Goal: Find specific page/section: Find specific page/section

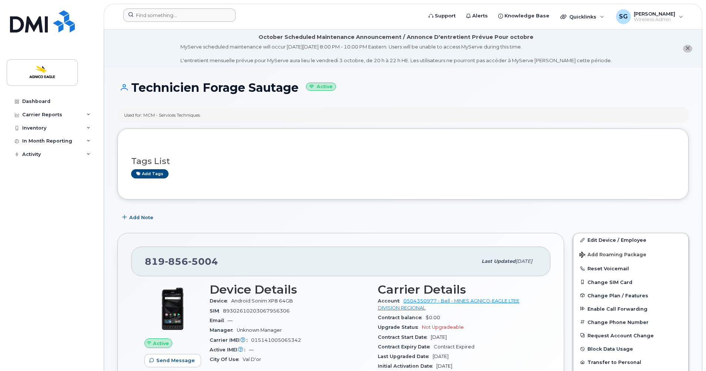
scroll to position [148, 0]
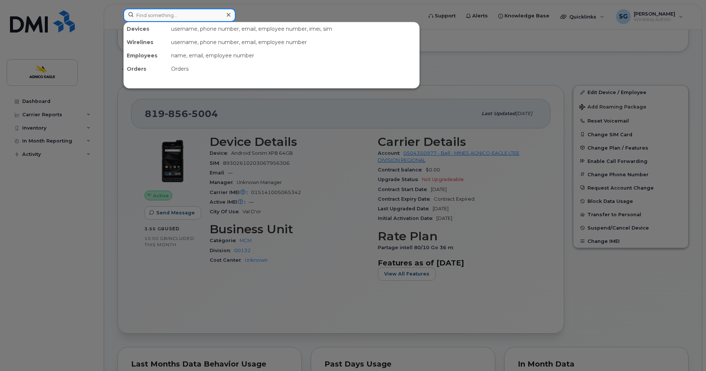
click at [135, 14] on input at bounding box center [179, 15] width 112 height 13
paste input "Benoit Coulombe"
type input "Benoit Coulombe"
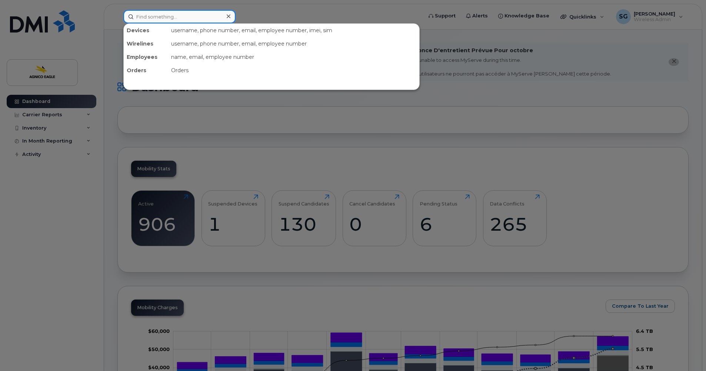
click at [164, 16] on input at bounding box center [179, 16] width 112 height 13
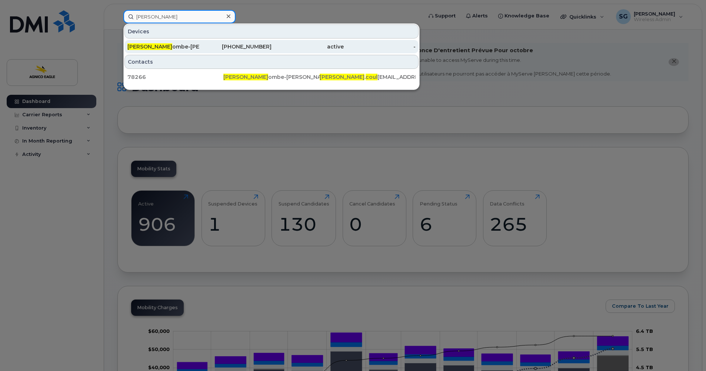
type input "[PERSON_NAME]"
click at [176, 49] on div "[PERSON_NAME] ombe-[PERSON_NAME]" at bounding box center [163, 46] width 72 height 7
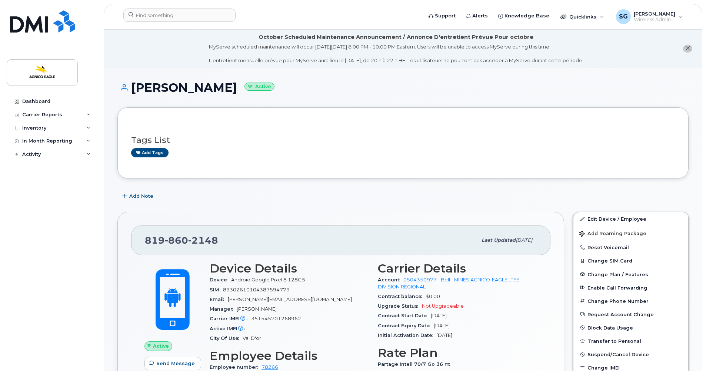
drag, startPoint x: 299, startPoint y: 84, endPoint x: 132, endPoint y: 77, distance: 167.2
copy h1 "Benoit Coulombe-Godbout"
click at [171, 14] on input at bounding box center [179, 15] width 112 height 13
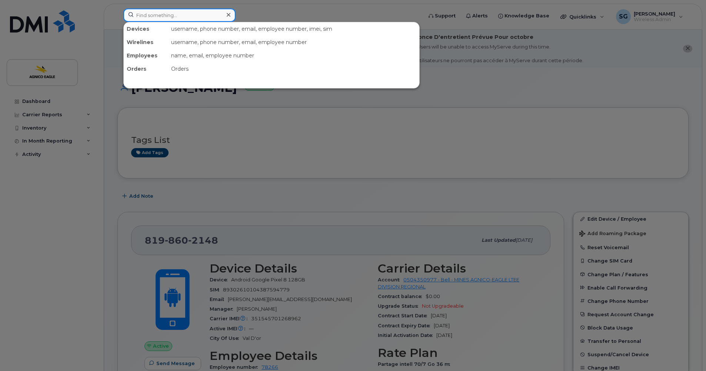
paste input "Sébastien Duquet"
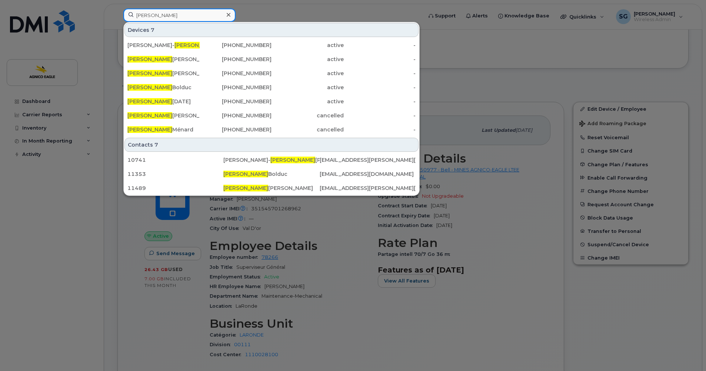
scroll to position [110, 0]
type input "Sébastien"
click at [228, 14] on icon at bounding box center [229, 15] width 4 height 4
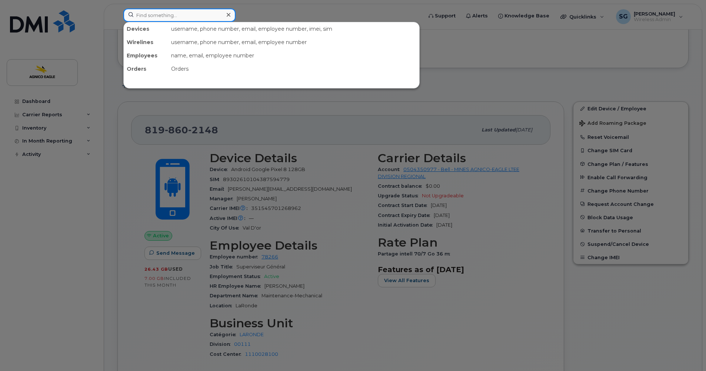
drag, startPoint x: 176, startPoint y: 16, endPoint x: 197, endPoint y: 13, distance: 21.4
click at [179, 16] on input at bounding box center [179, 15] width 112 height 13
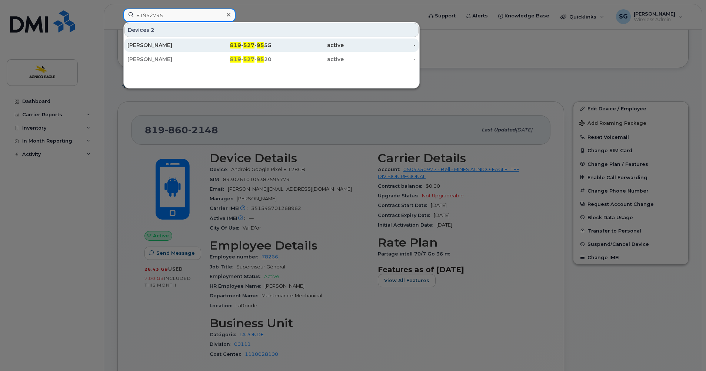
type input "81952795"
click at [236, 42] on span "819" at bounding box center [235, 45] width 11 height 7
